Goal: Transaction & Acquisition: Purchase product/service

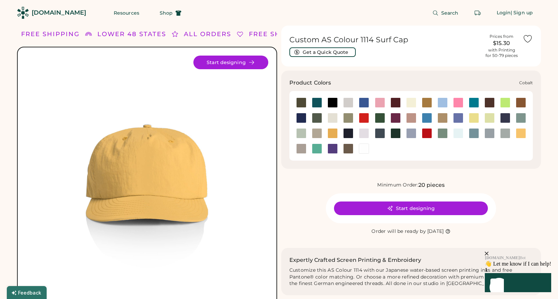
click at [302, 118] on div at bounding box center [301, 118] width 10 height 10
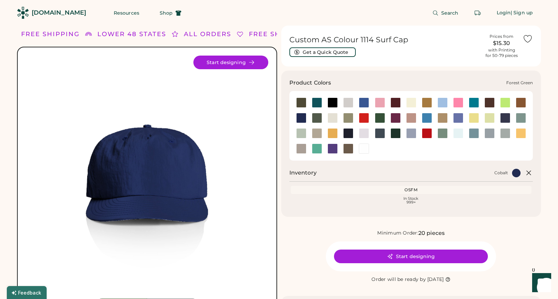
click at [381, 118] on div at bounding box center [380, 118] width 10 height 10
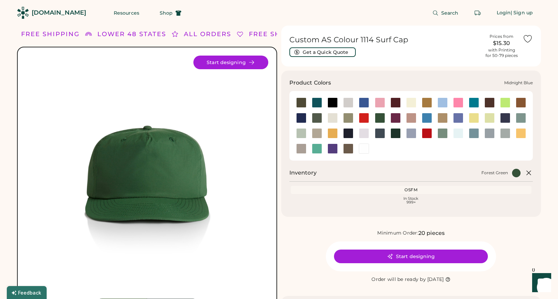
click at [505, 117] on div at bounding box center [505, 118] width 10 height 10
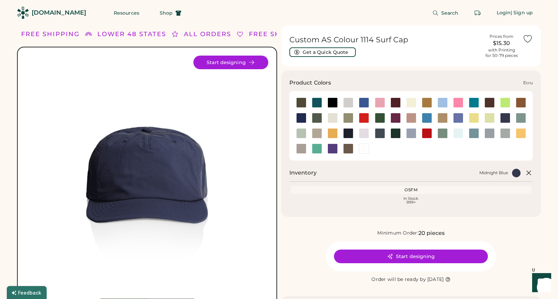
click at [331, 116] on div at bounding box center [333, 118] width 10 height 10
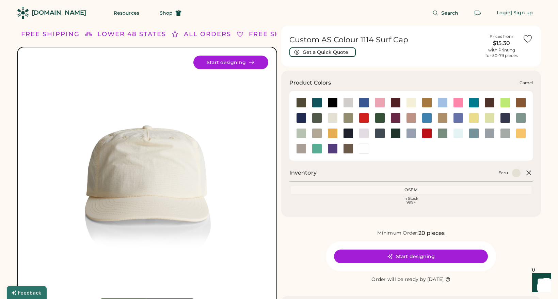
click at [426, 103] on div at bounding box center [427, 102] width 10 height 10
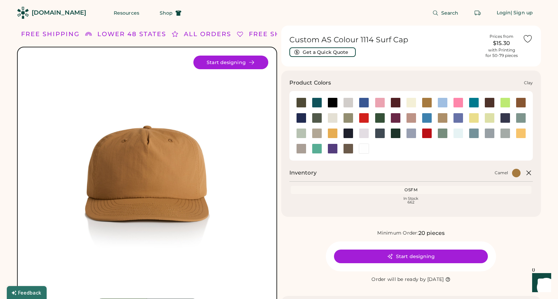
click at [522, 103] on div at bounding box center [521, 102] width 10 height 10
